Goal: Information Seeking & Learning: Learn about a topic

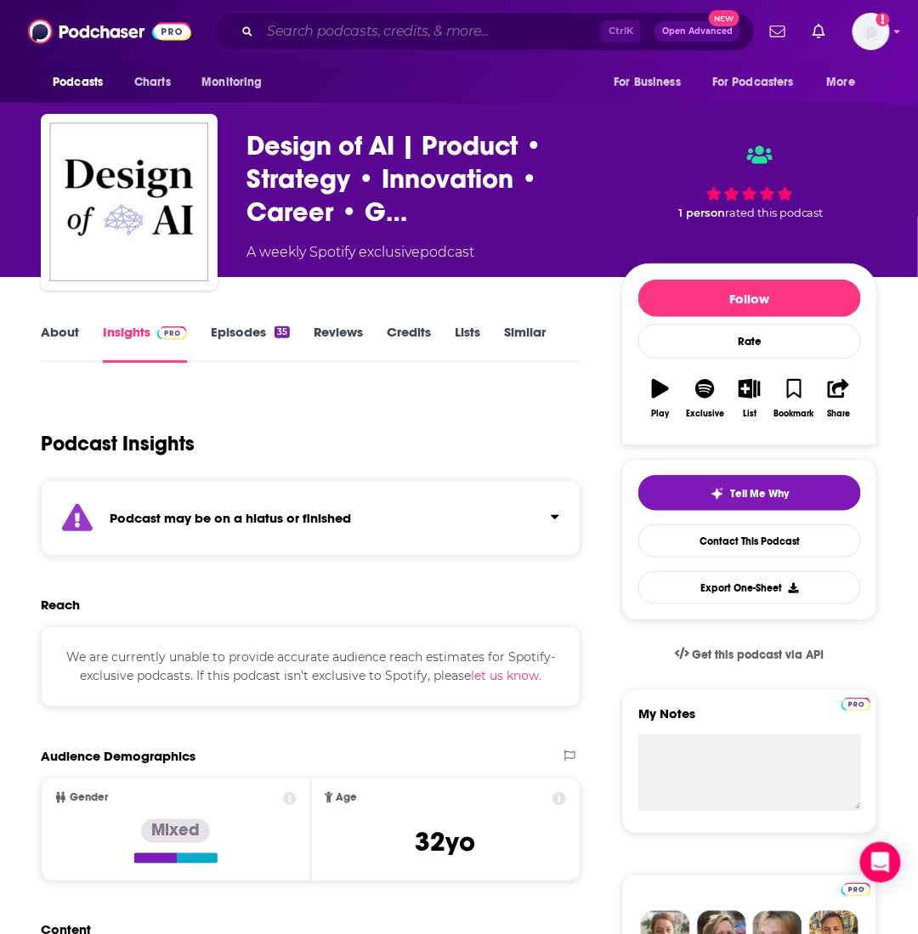
drag, startPoint x: 0, startPoint y: 0, endPoint x: 415, endPoint y: 23, distance: 415.5
click at [415, 23] on input "Search podcasts, credits, & more..." at bounding box center [430, 31] width 341 height 27
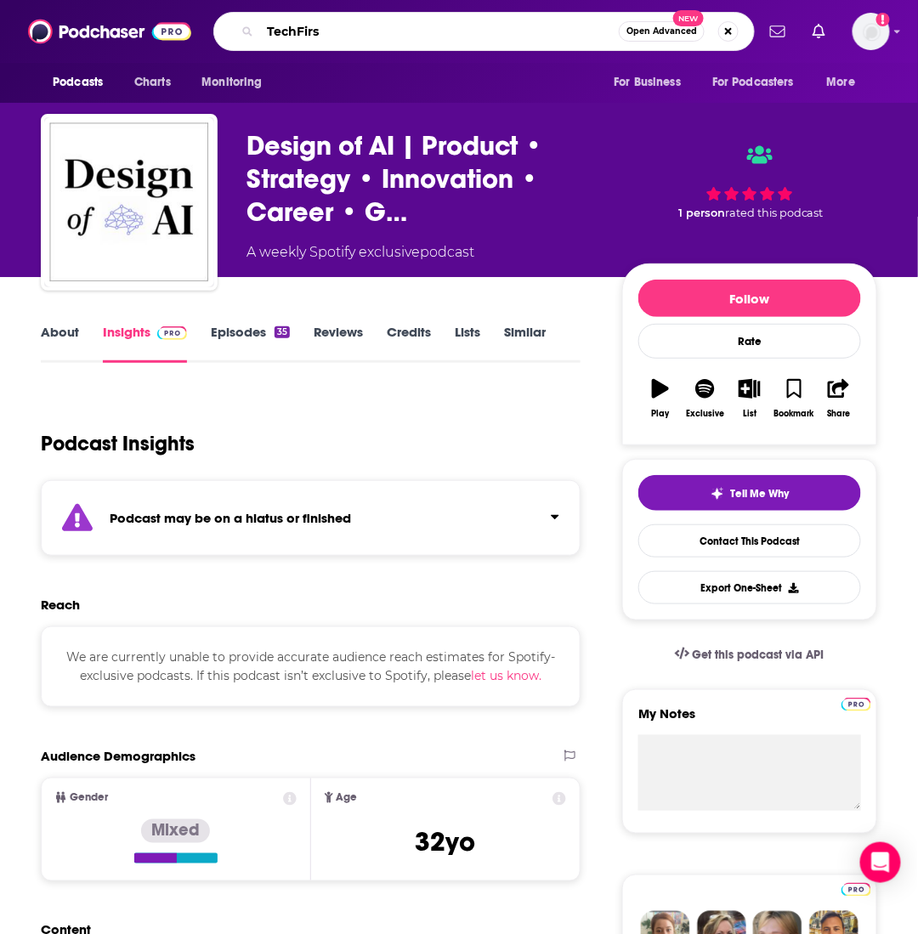
type input "TechFirst"
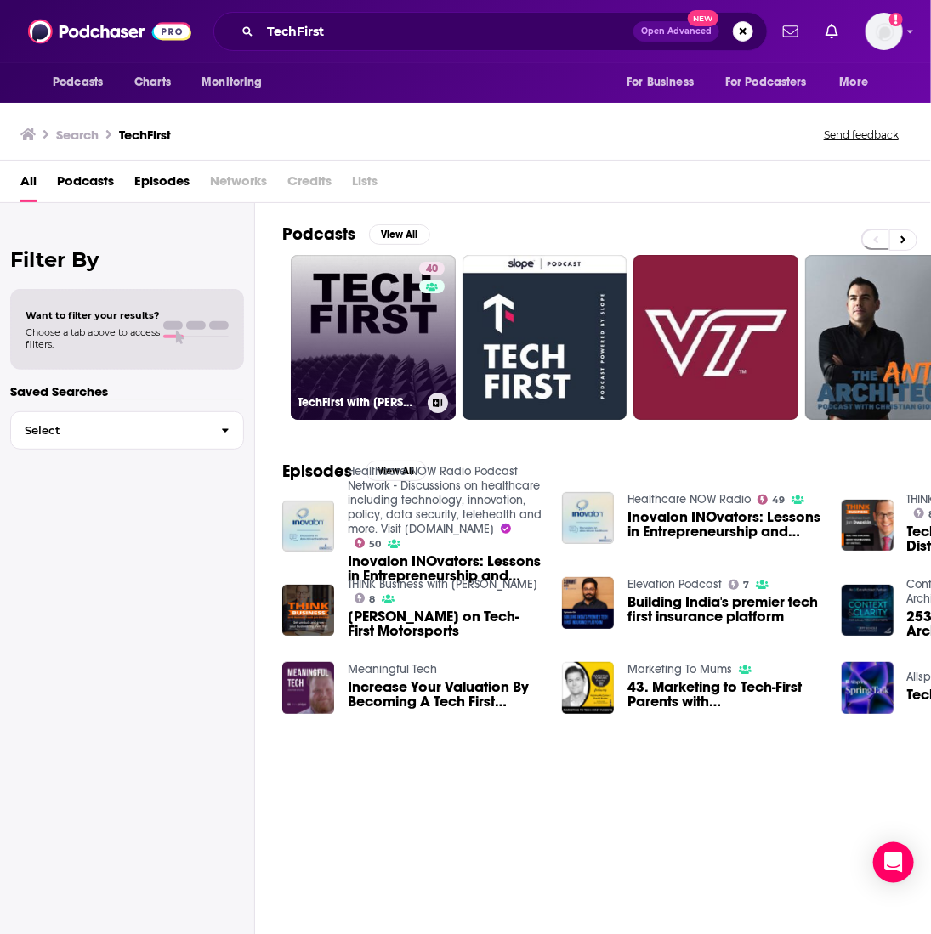
click at [375, 332] on link "40 TechFirst with [PERSON_NAME]" at bounding box center [373, 337] width 165 height 165
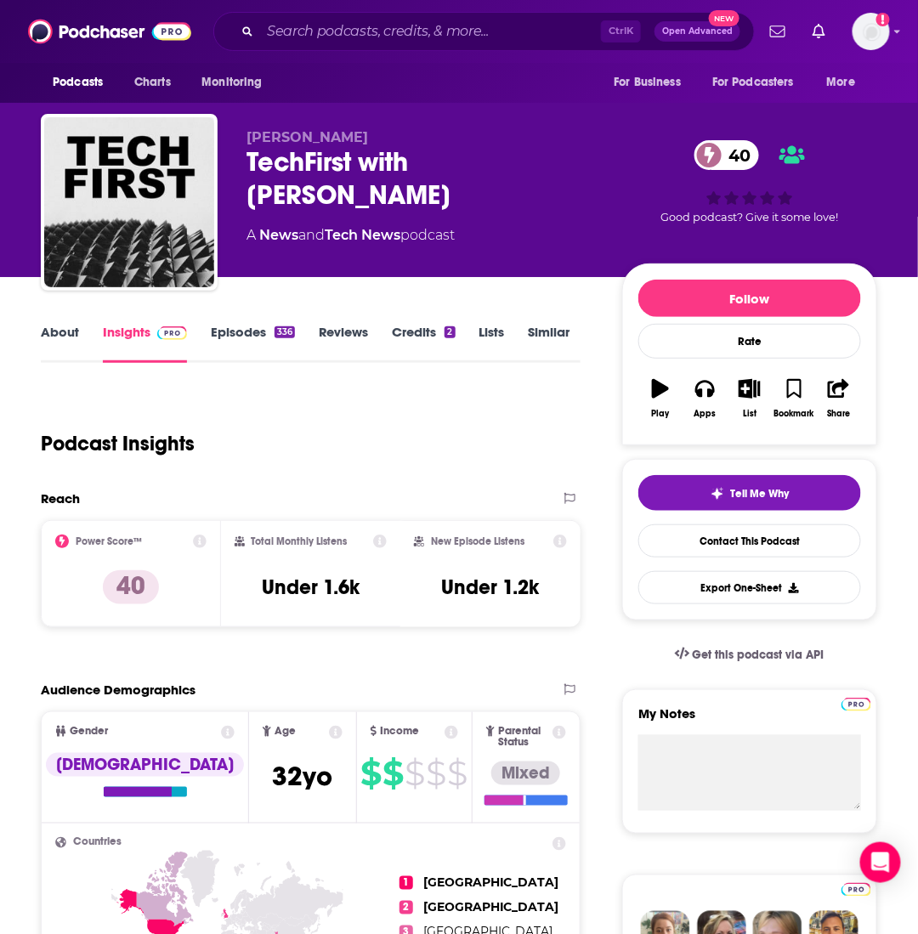
click at [249, 342] on link "Episodes 336" at bounding box center [253, 343] width 84 height 39
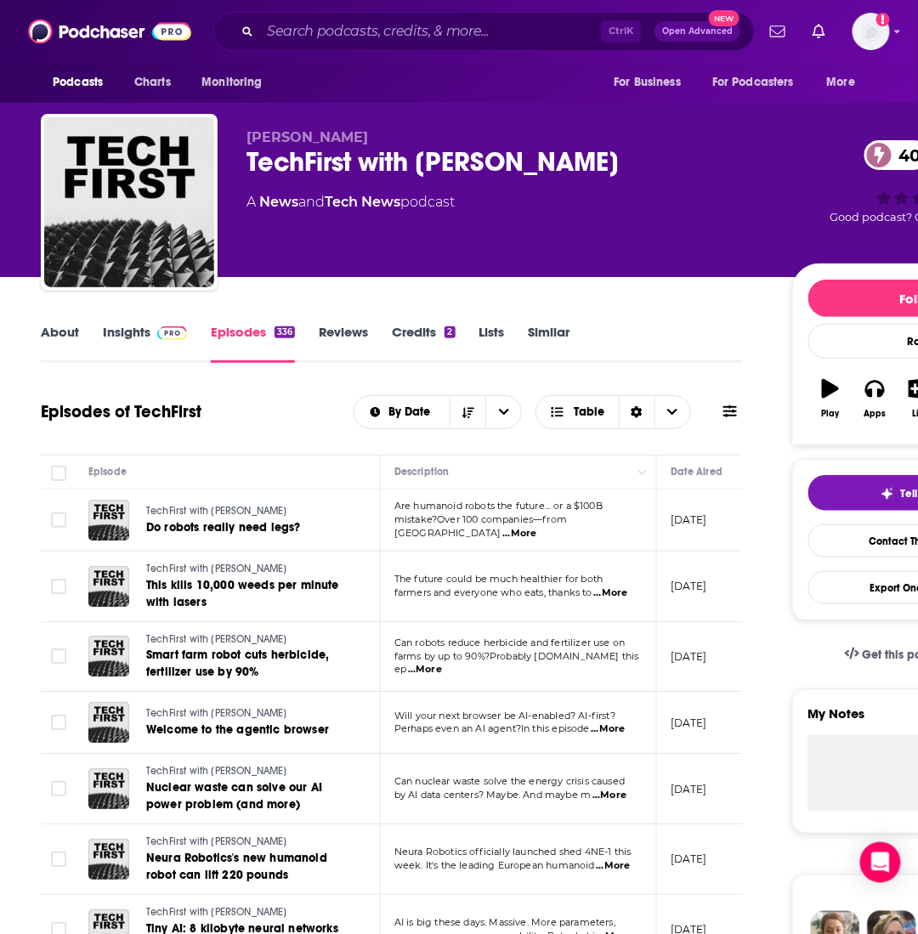
scroll to position [85, 0]
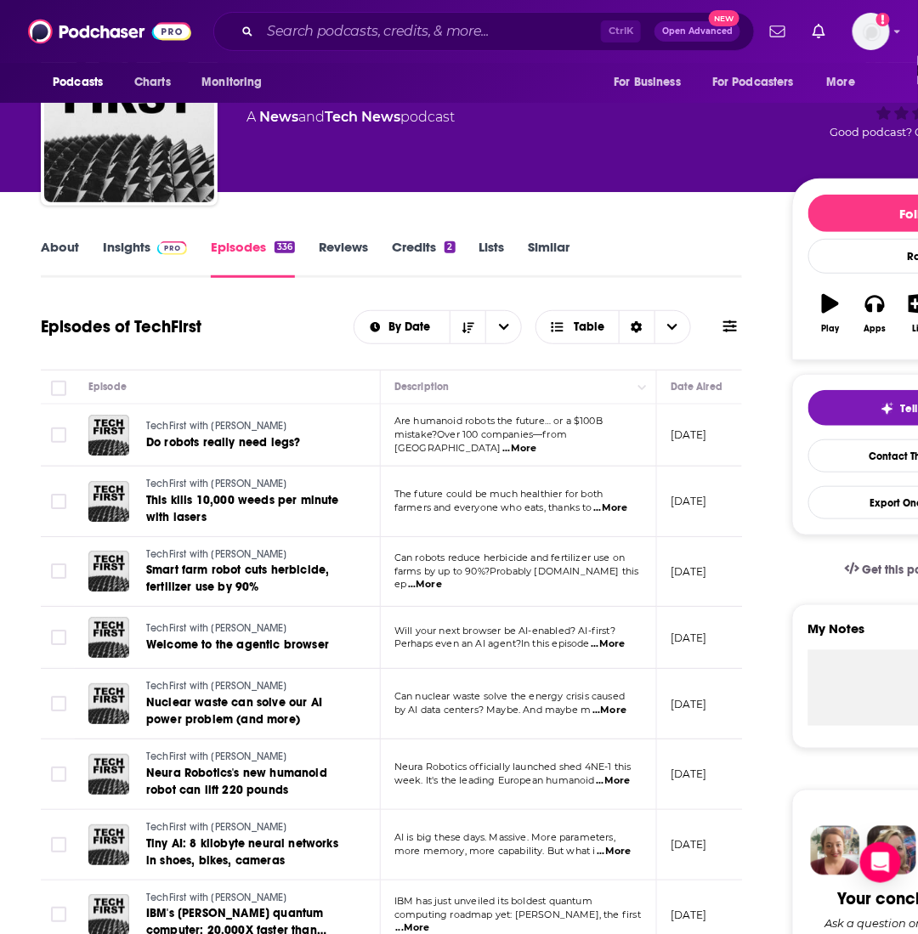
click at [146, 256] on link "Insights" at bounding box center [145, 258] width 84 height 39
